Goal: Download file/media

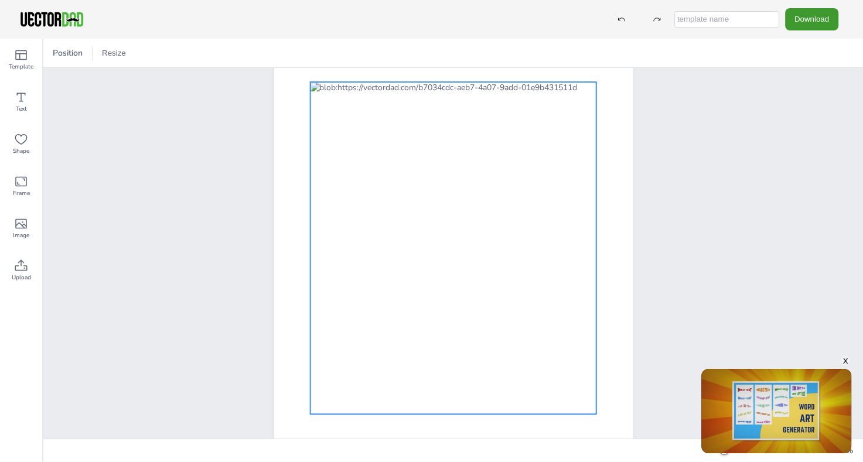
scroll to position [128, 0]
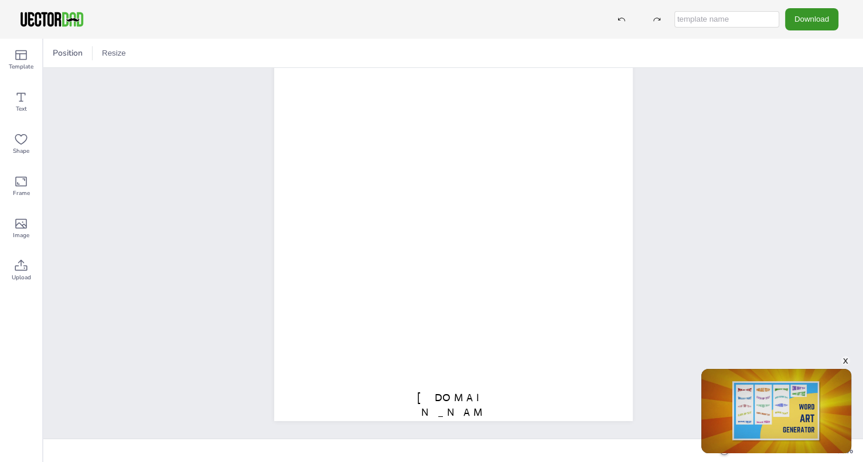
click at [807, 26] on button "Download" at bounding box center [811, 19] width 53 height 22
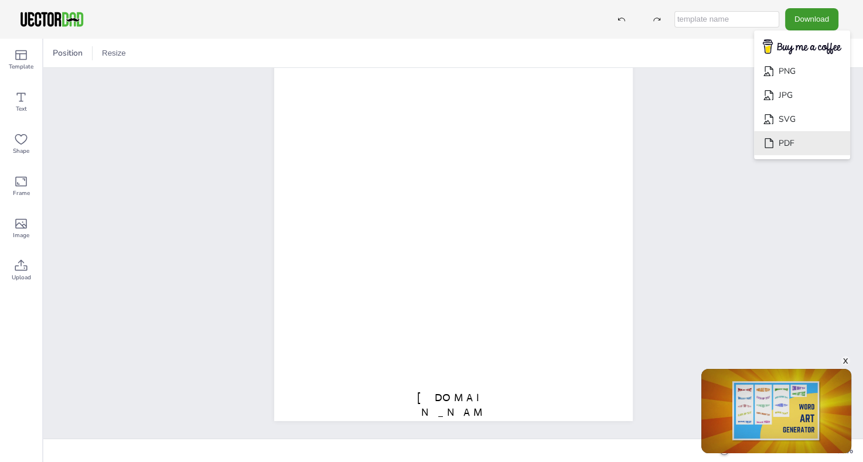
click at [797, 141] on li "PDF" at bounding box center [802, 143] width 96 height 24
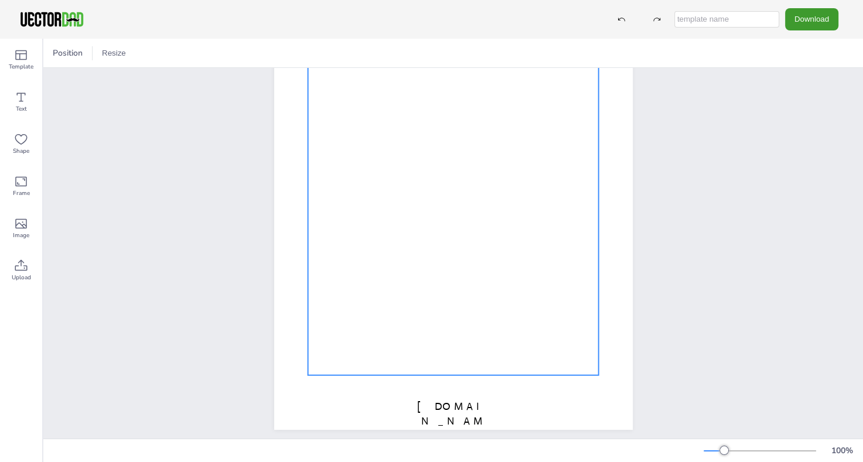
scroll to position [128, 0]
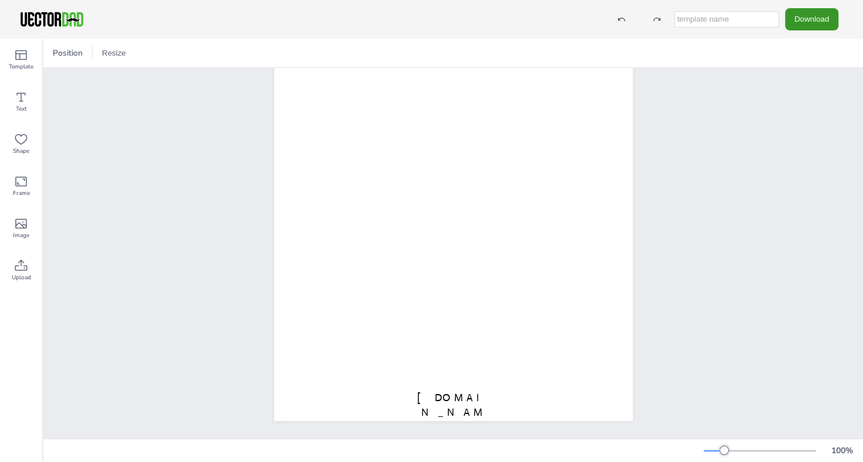
click at [816, 21] on button "Download" at bounding box center [811, 19] width 53 height 22
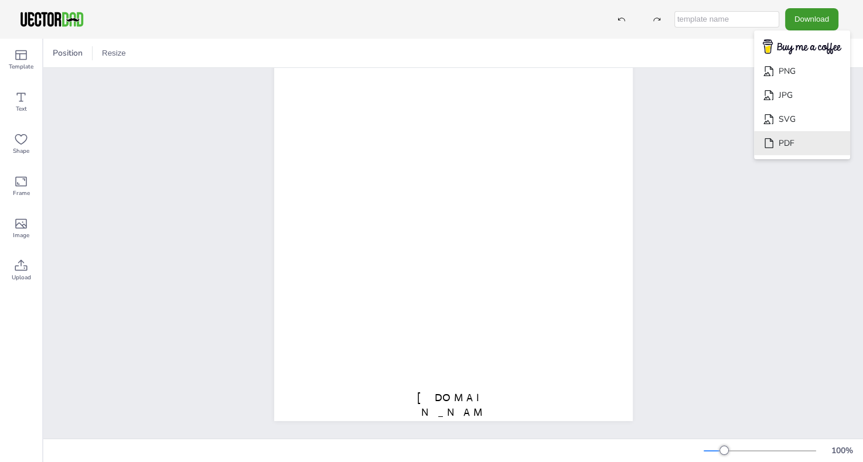
click at [790, 144] on li "PDF" at bounding box center [802, 143] width 96 height 24
